Goal: Find specific page/section: Find specific page/section

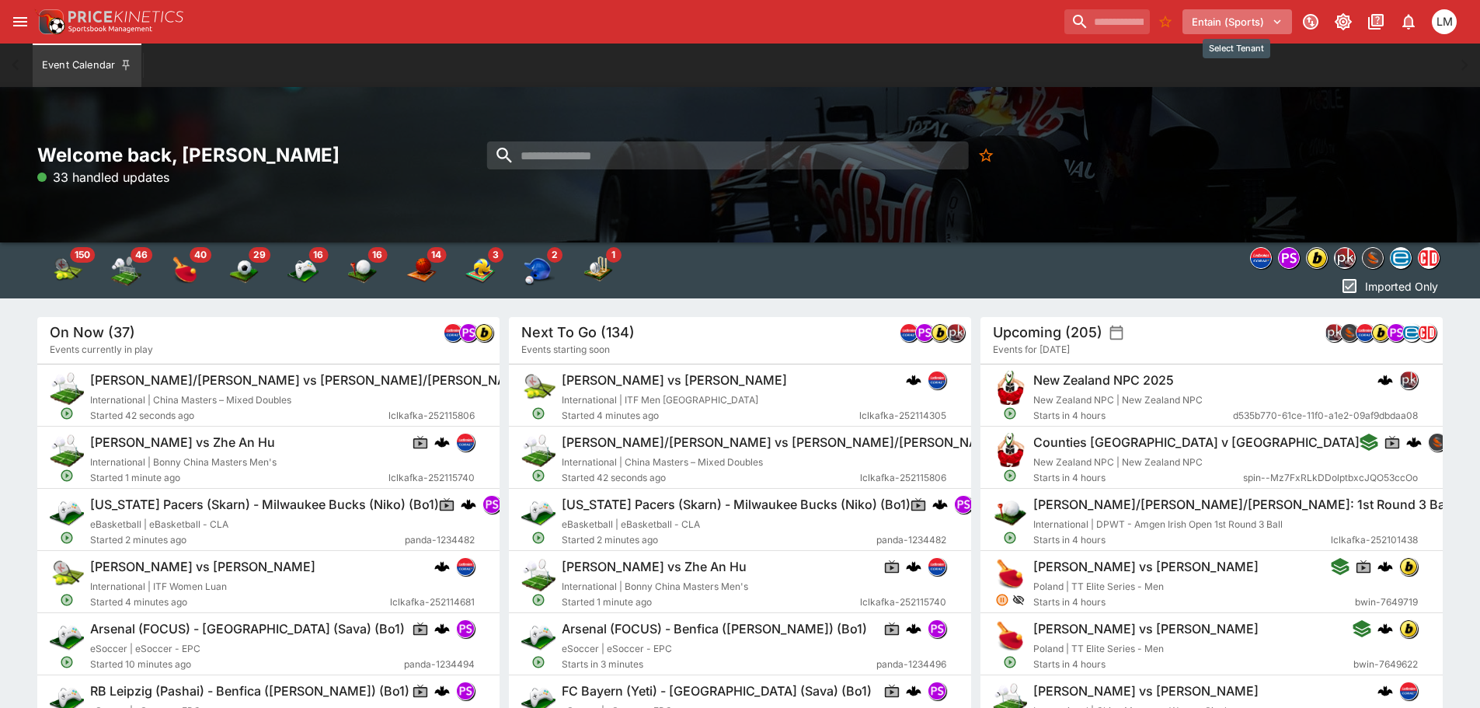
click at [1280, 19] on icon "Select Tenant" at bounding box center [1277, 22] width 14 height 14
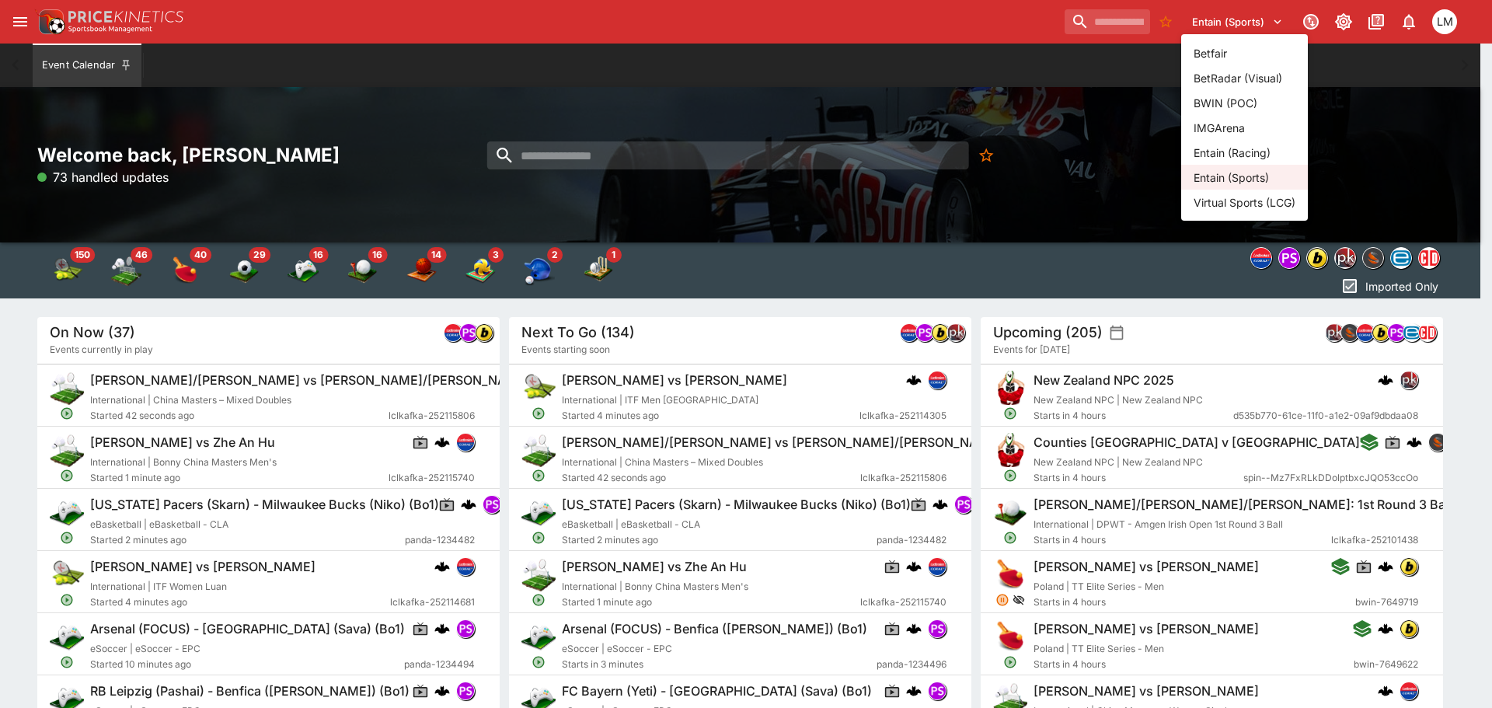
click at [1250, 147] on li "Entain (Racing)" at bounding box center [1244, 152] width 127 height 25
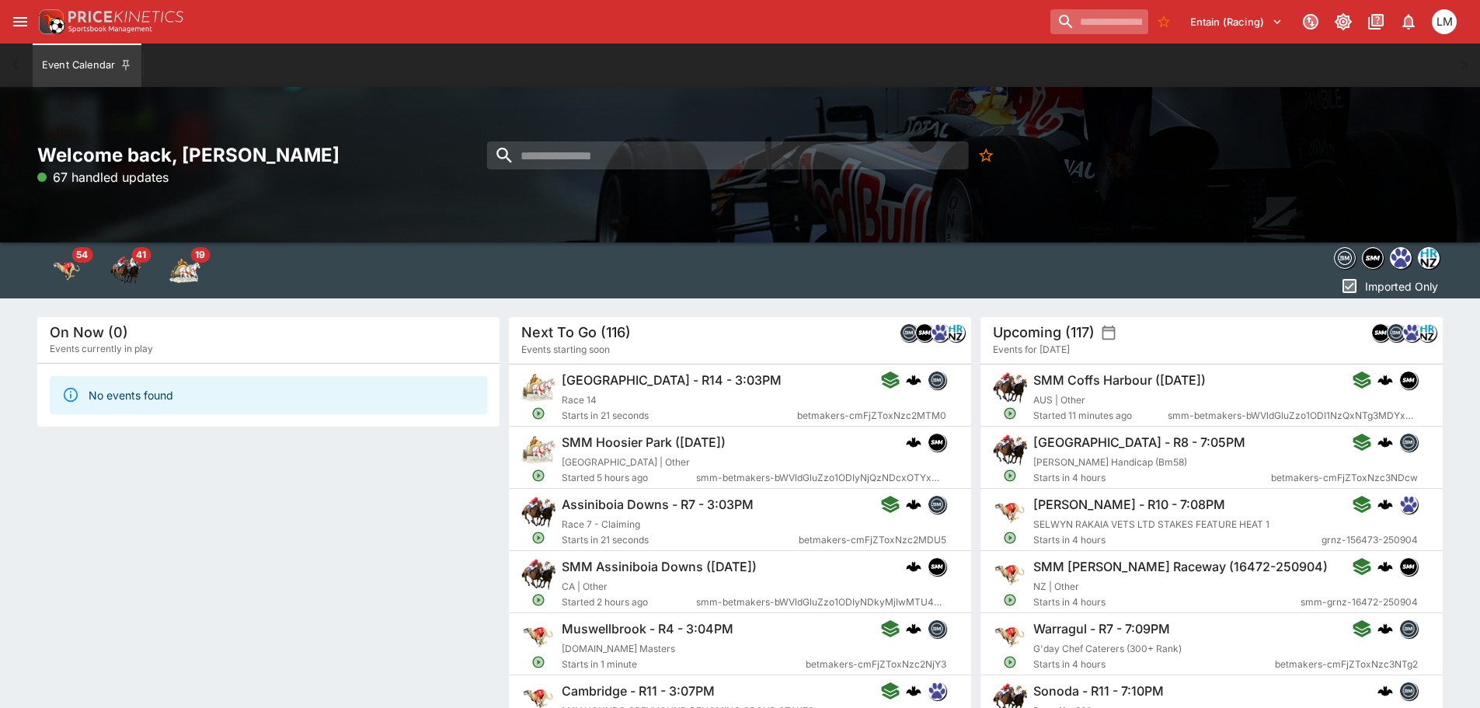
click at [1051, 17] on input "search" at bounding box center [1100, 21] width 98 height 25
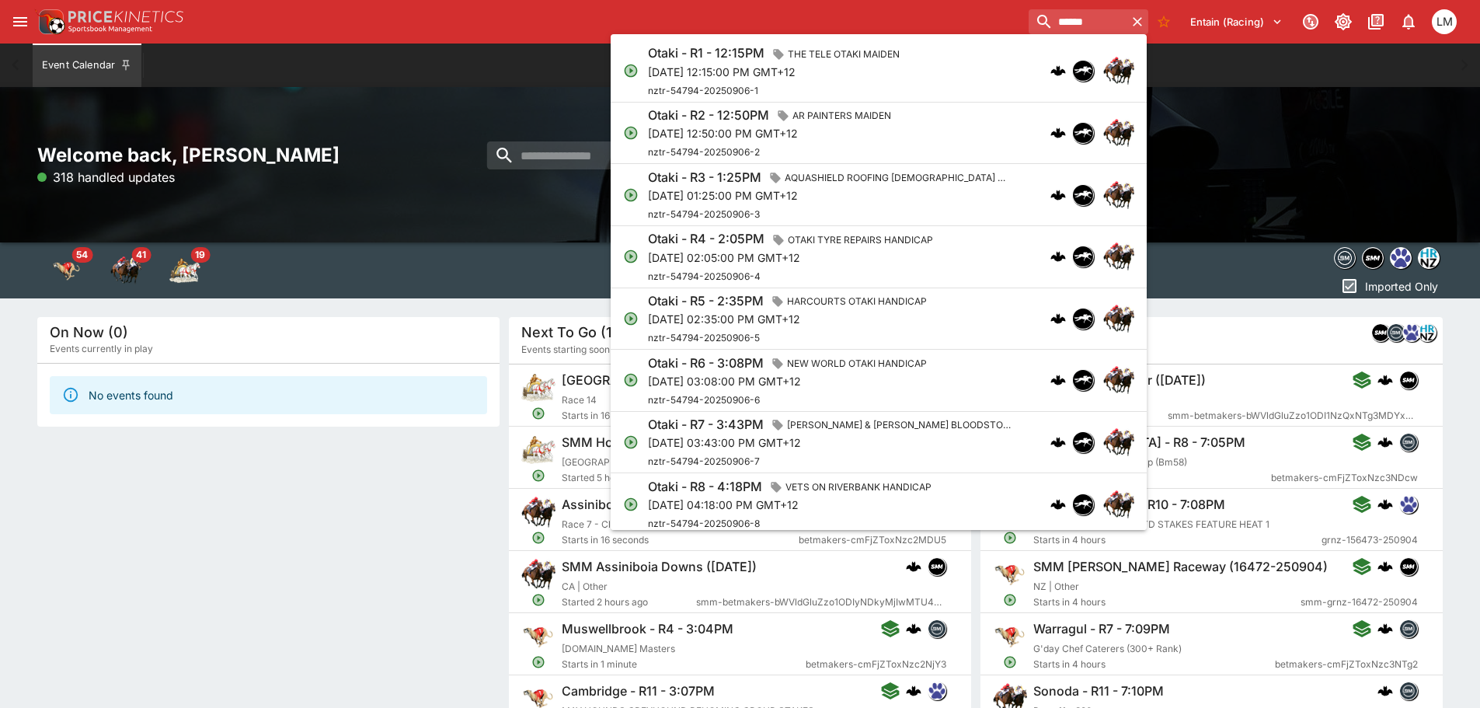
type input "*****"
click at [709, 64] on p "Sat, Sep 6, 2025, 12:15:00 PM GMT+12" at bounding box center [777, 72] width 258 height 16
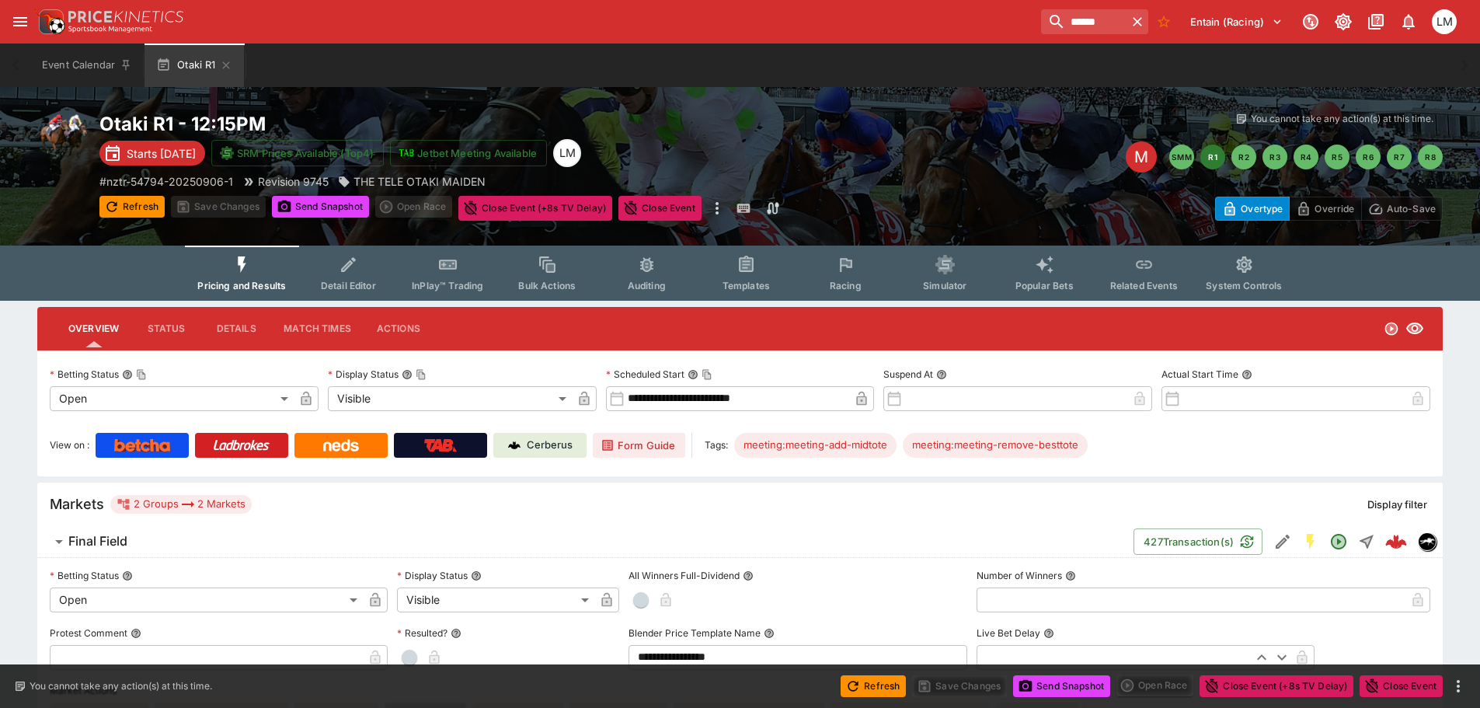
click at [545, 446] on p "Cerberus" at bounding box center [550, 445] width 46 height 16
